Goal: Transaction & Acquisition: Download file/media

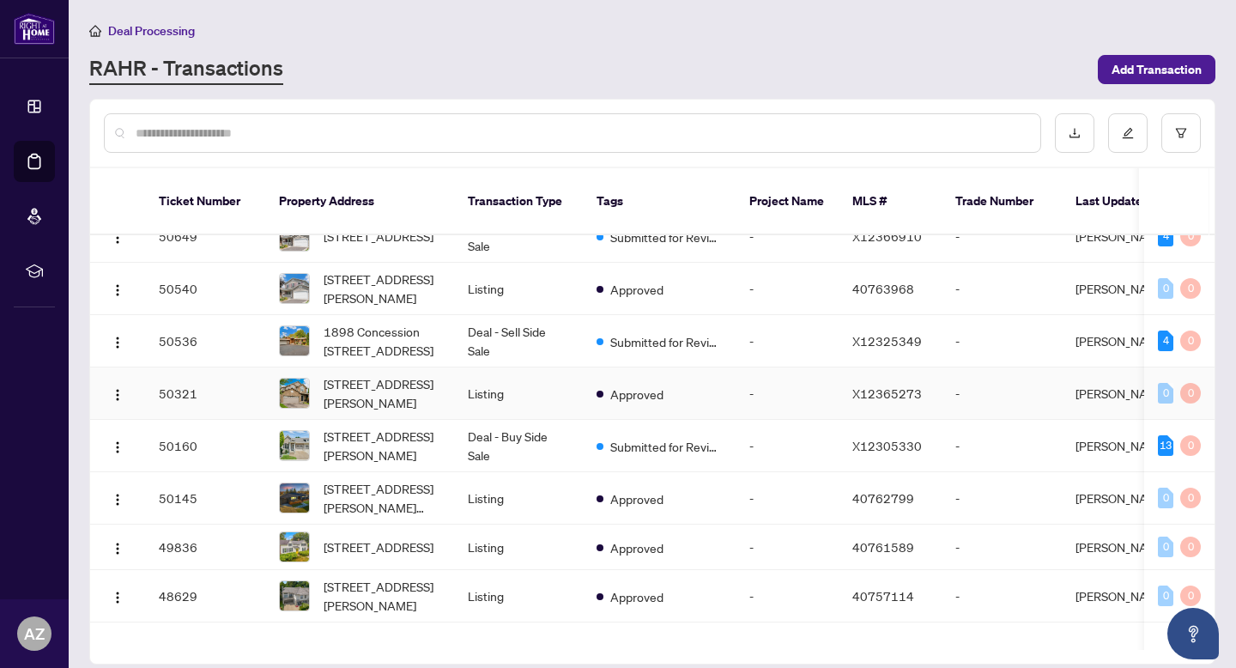
scroll to position [318, 0]
click at [372, 131] on input "text" at bounding box center [581, 133] width 891 height 19
type input "**********"
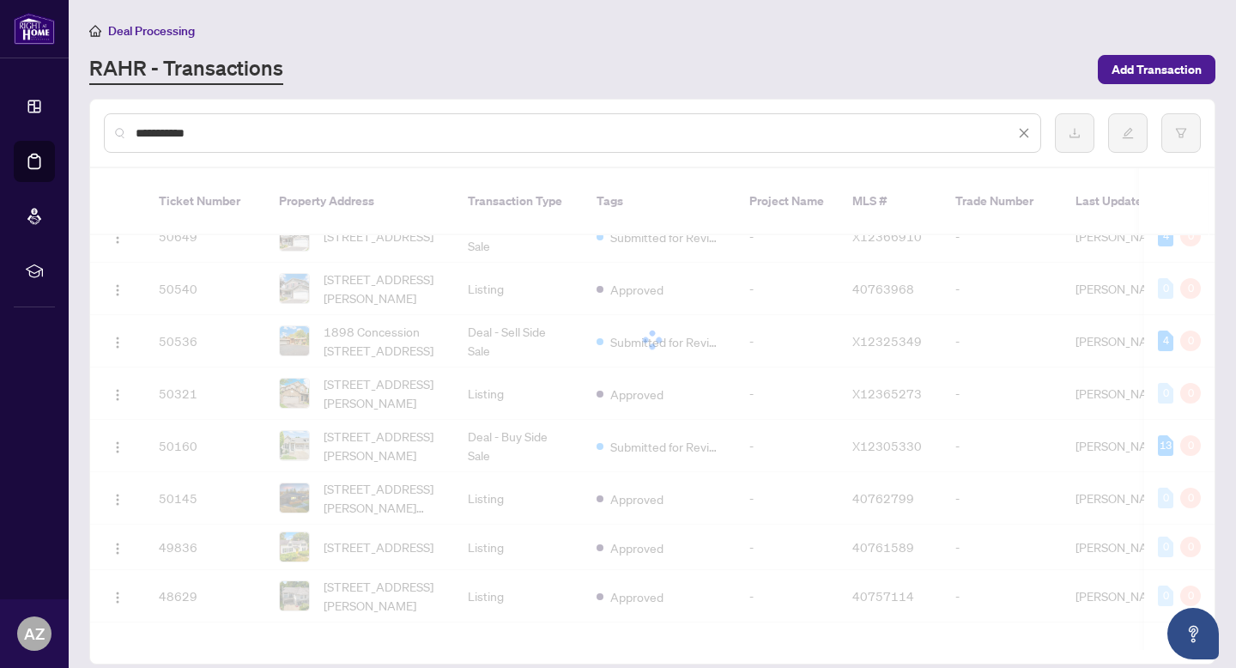
scroll to position [0, 0]
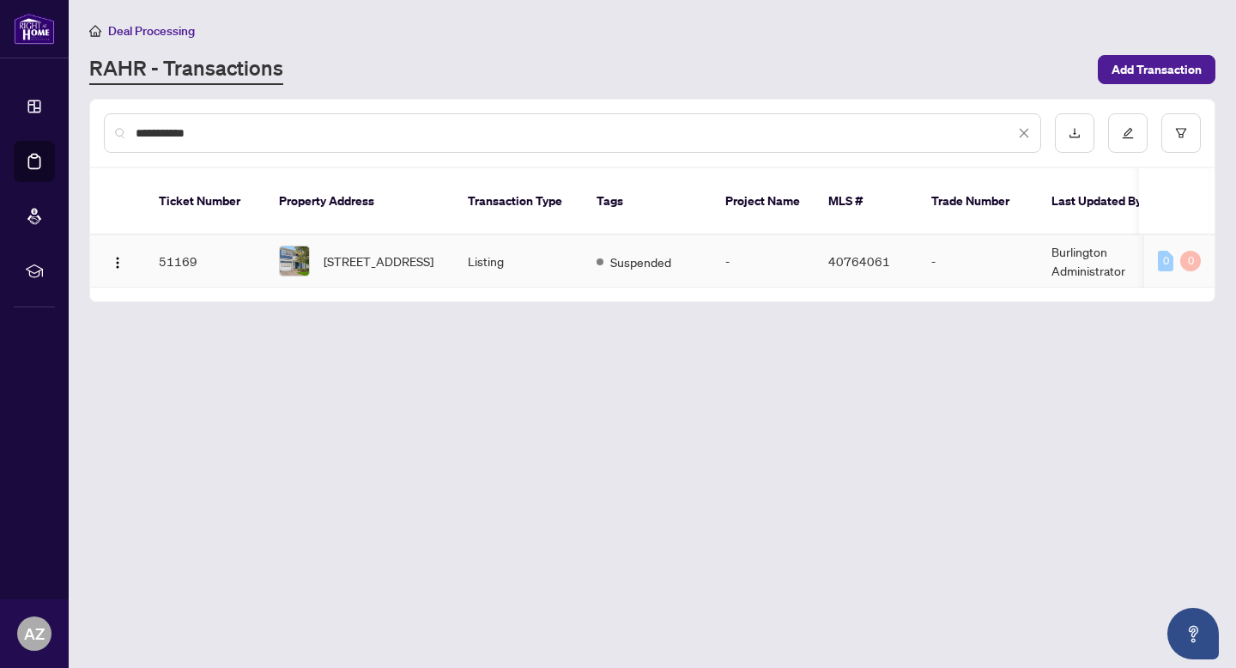
click at [627, 271] on td "Suspended" at bounding box center [647, 261] width 129 height 52
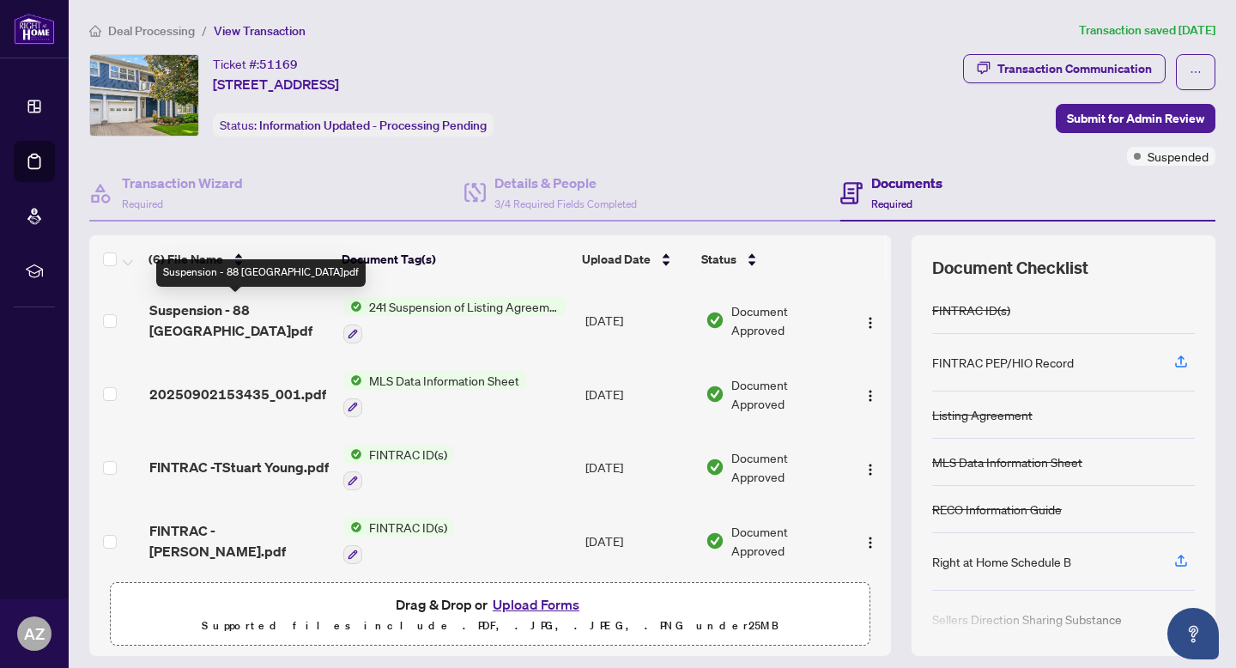
click at [210, 314] on span "Suspension - 88 [GEOGRAPHIC_DATA]pdf" at bounding box center [239, 320] width 180 height 41
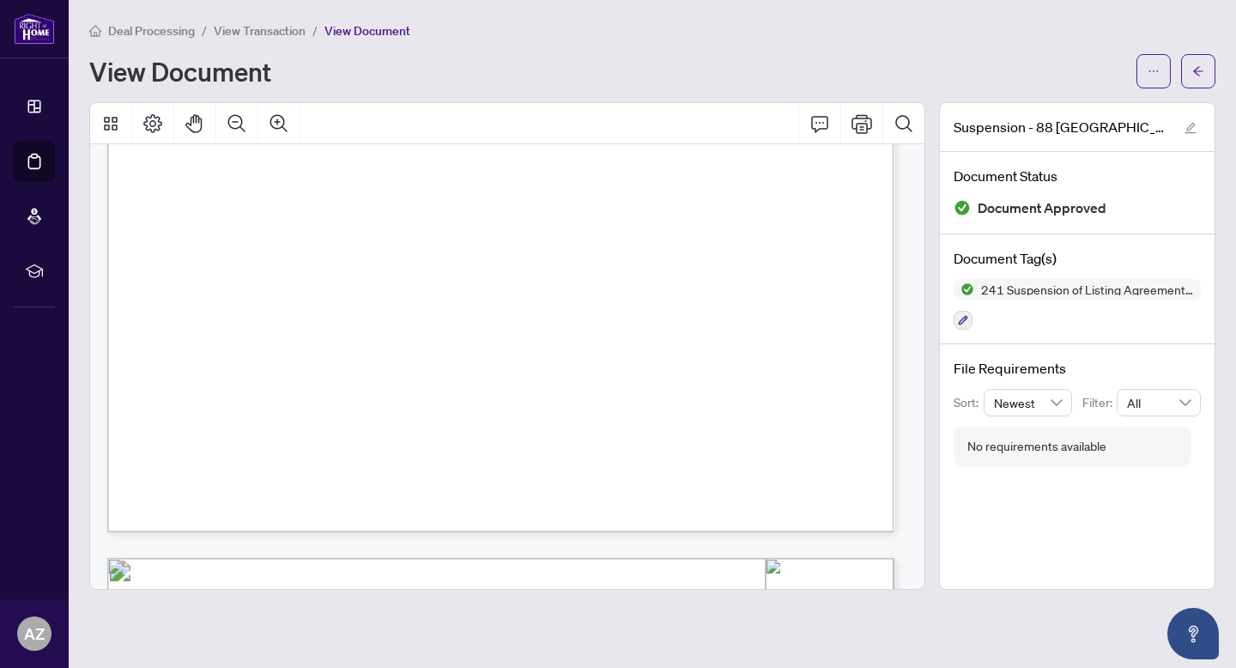
scroll to position [369, 0]
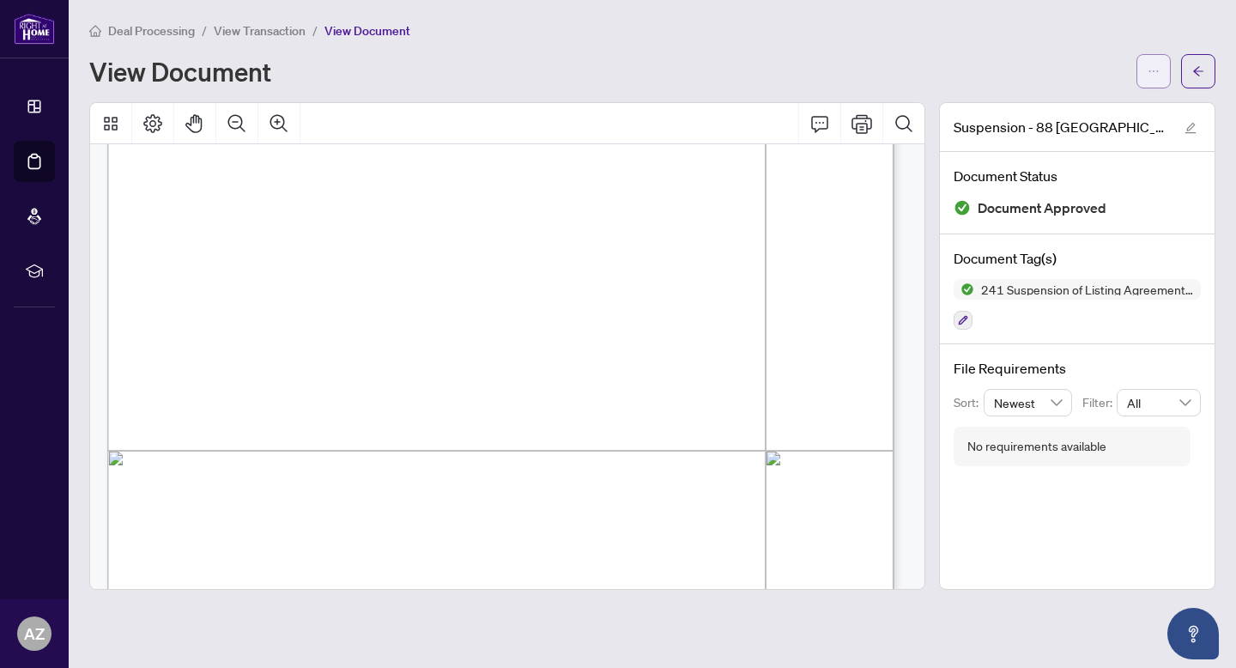
click at [1167, 68] on button "button" at bounding box center [1153, 71] width 34 height 34
click at [1087, 109] on span "Download" at bounding box center [1092, 108] width 130 height 19
click at [1179, 62] on div at bounding box center [1175, 71] width 79 height 34
click at [1181, 63] on button "button" at bounding box center [1198, 71] width 34 height 34
